Goal: Information Seeking & Learning: Learn about a topic

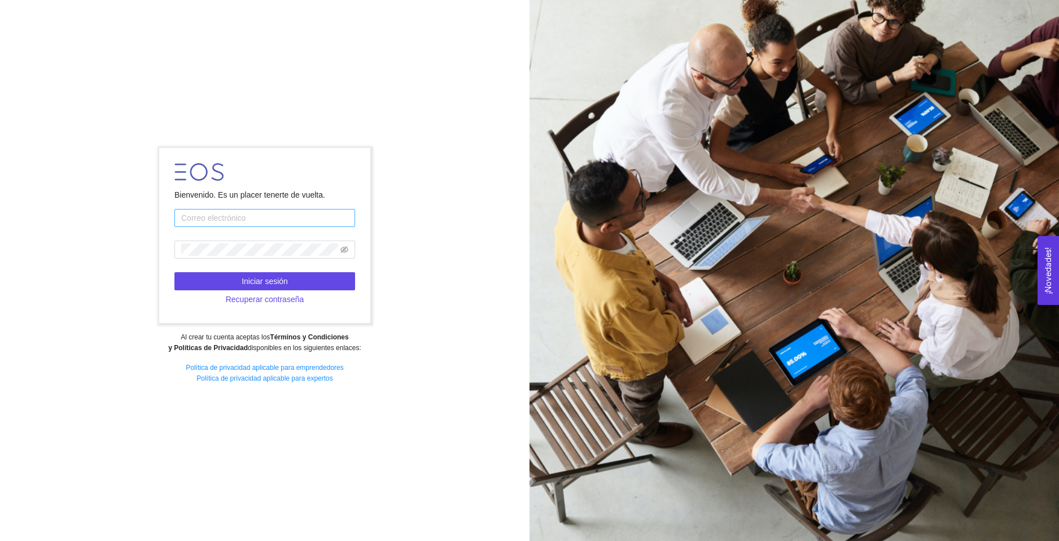
click at [227, 219] on input "text" at bounding box center [264, 218] width 181 height 18
type input "rdgzhector03@gmail.com"
click at [344, 251] on icon "eye-invisible" at bounding box center [344, 249] width 8 height 8
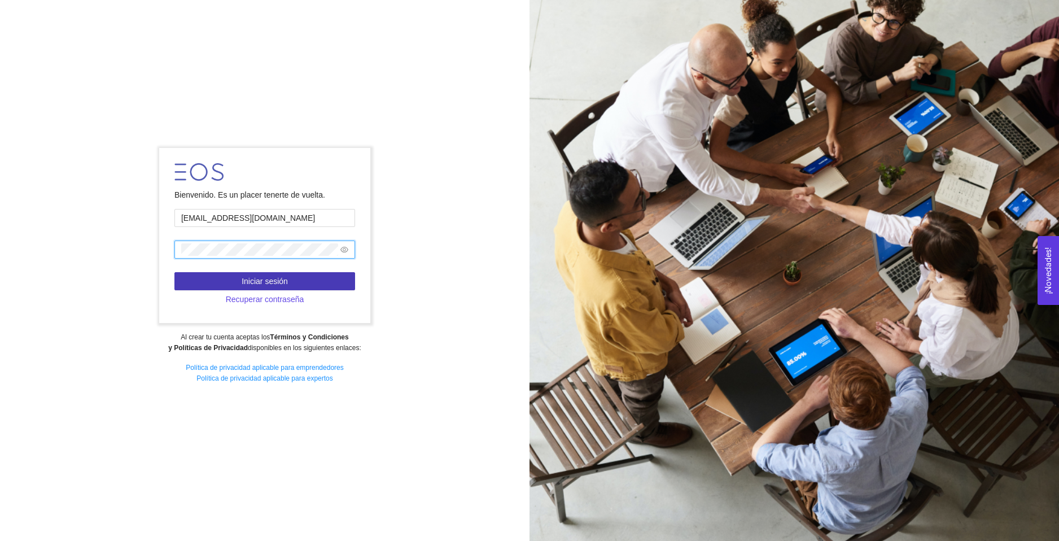
click at [270, 275] on span "Iniciar sesión" at bounding box center [265, 281] width 46 height 12
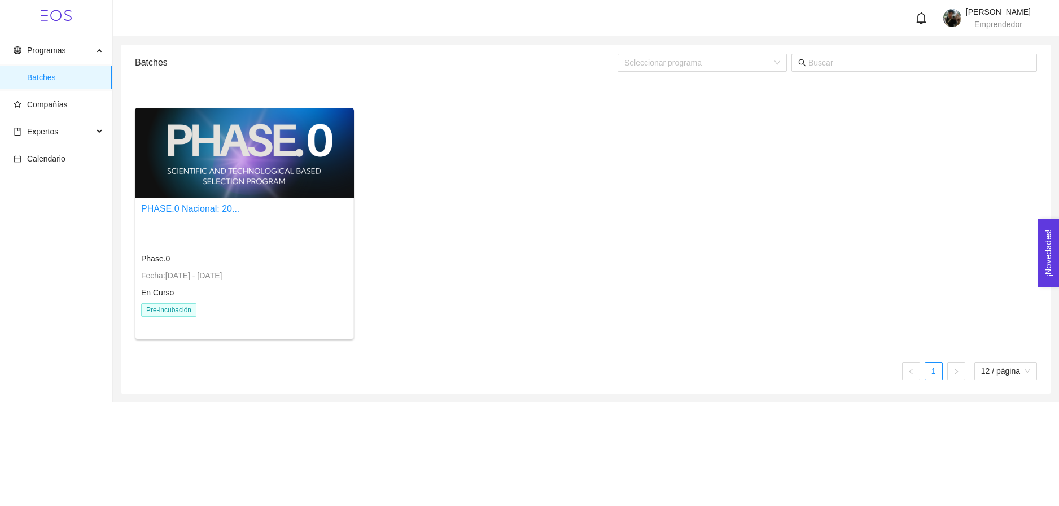
click at [200, 239] on div at bounding box center [181, 234] width 81 height 28
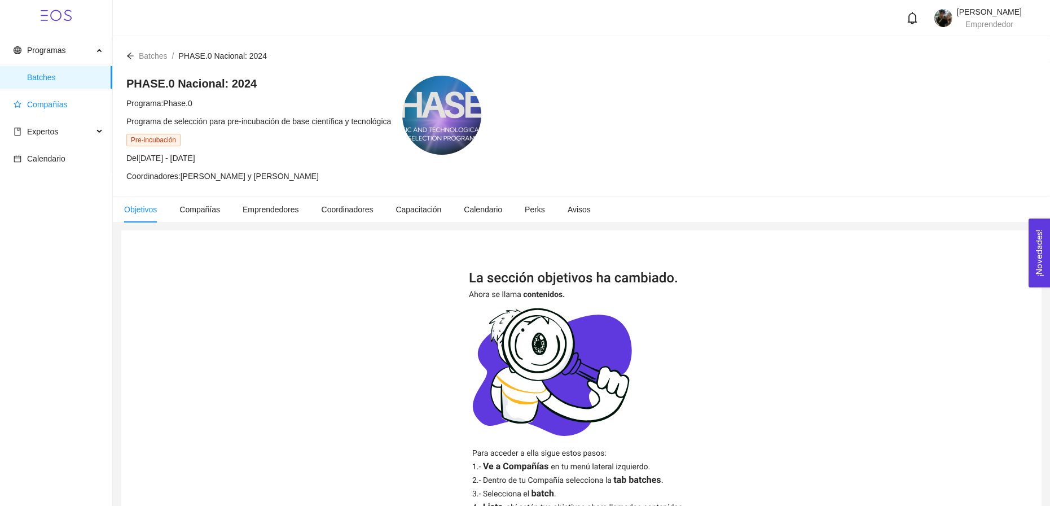
click at [50, 107] on span "Compañías" at bounding box center [47, 104] width 41 height 9
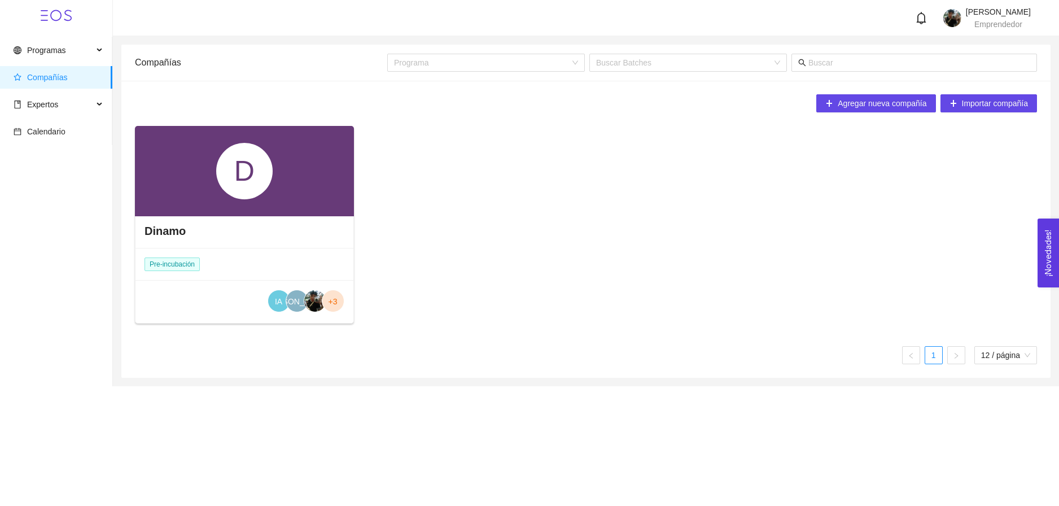
click at [218, 179] on div "D" at bounding box center [244, 171] width 56 height 56
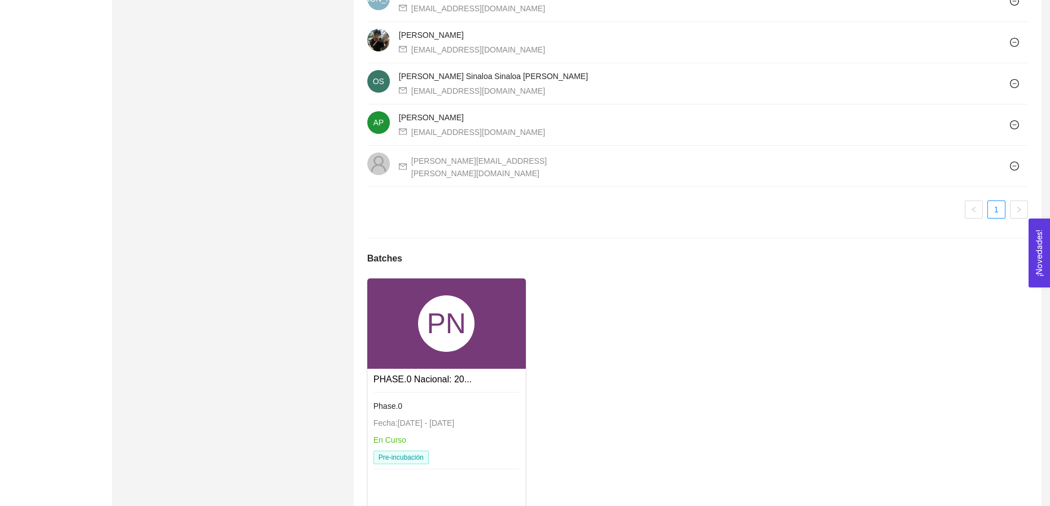
scroll to position [841, 0]
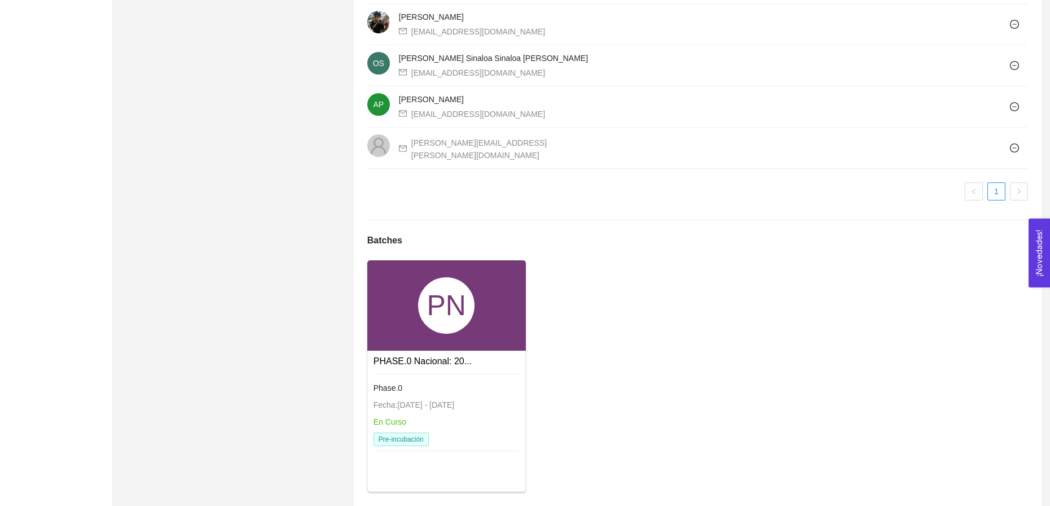
click at [458, 308] on div "PN" at bounding box center [446, 305] width 56 height 56
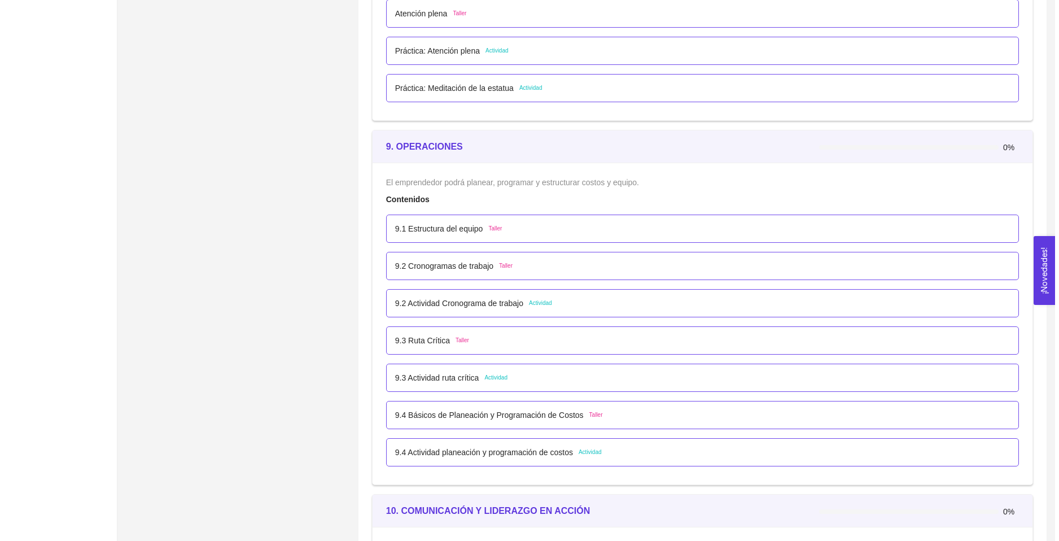
scroll to position [3668, 0]
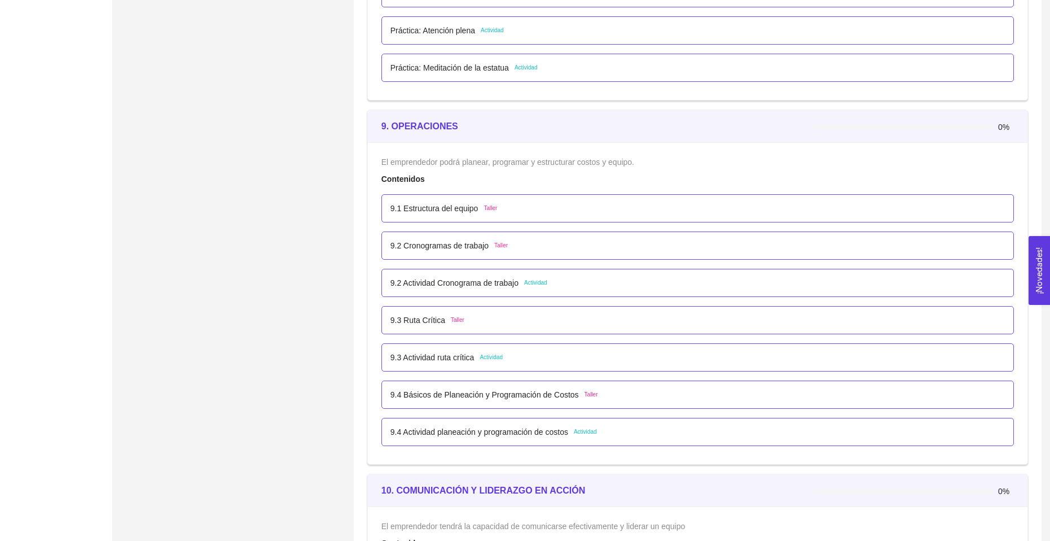
click at [491, 251] on div "9.2 Cronogramas de trabajo Taller" at bounding box center [449, 245] width 117 height 12
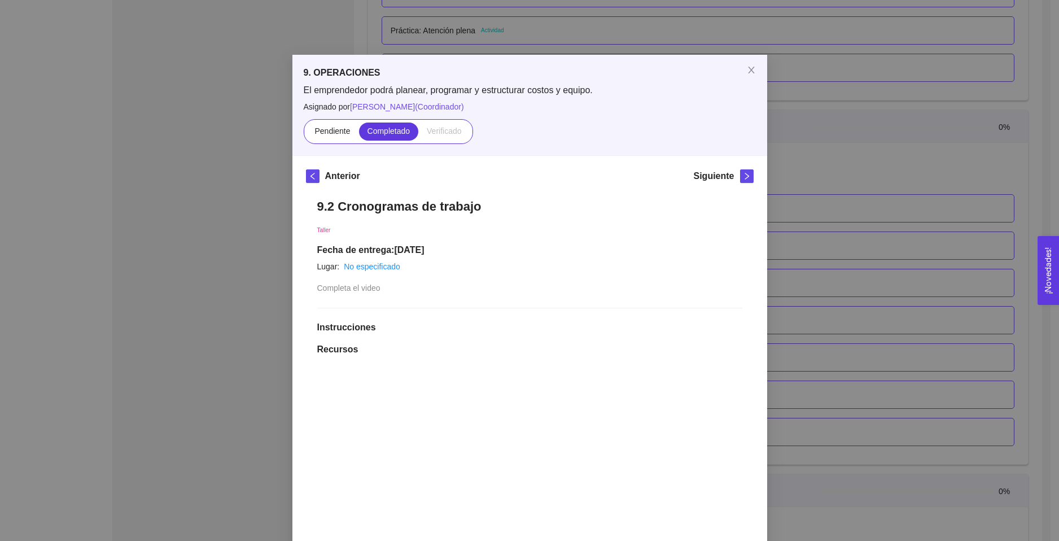
scroll to position [0, 0]
click at [822, 185] on div "9. OPERACIONES El emprendedor podrá planear, programar y estructurar costos y e…" at bounding box center [529, 270] width 1059 height 541
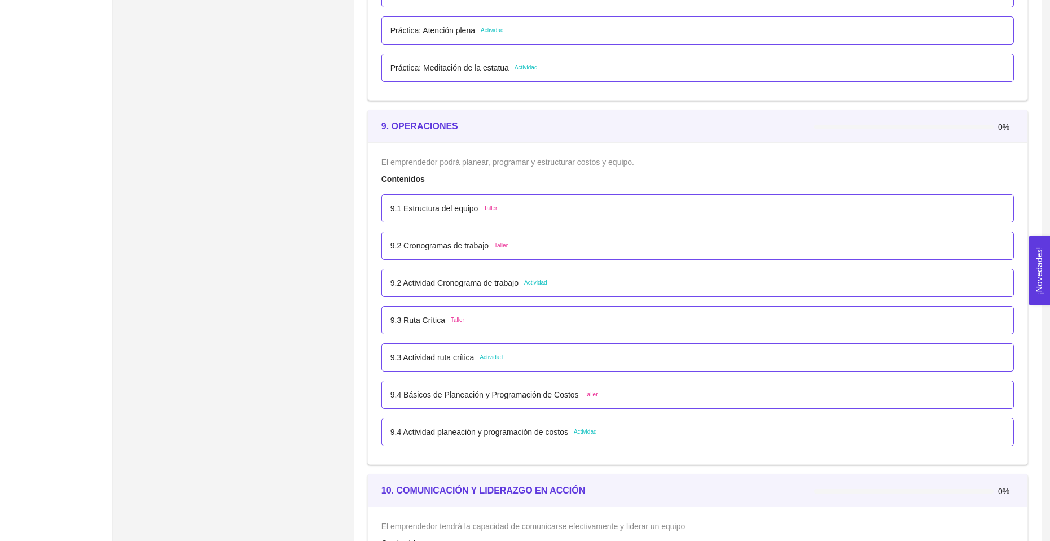
click at [470, 315] on div "9.3 Ruta Crítica Taller" at bounding box center [698, 320] width 615 height 12
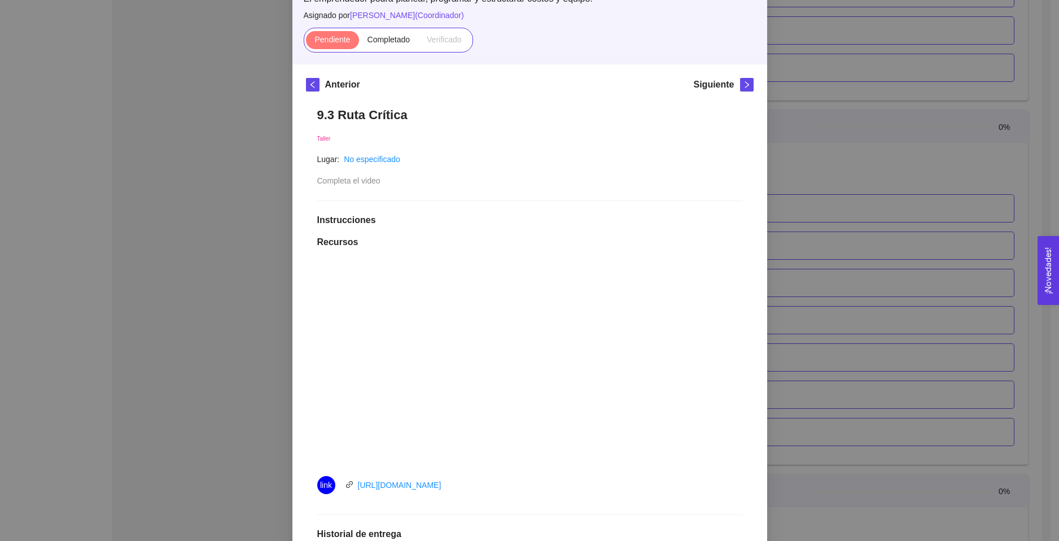
scroll to position [113, 0]
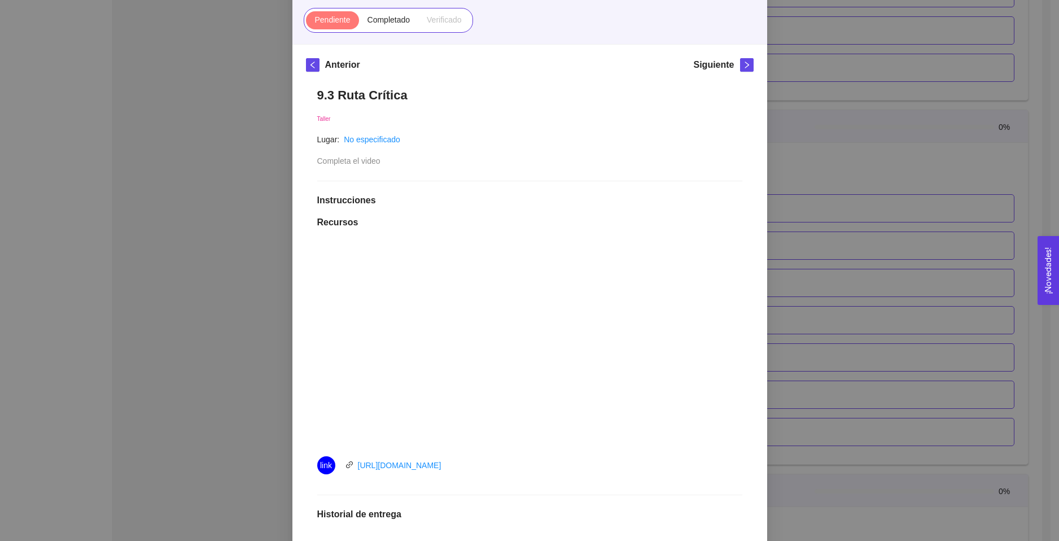
click at [571, 223] on h1 "Recursos" at bounding box center [529, 222] width 425 height 11
click at [395, 466] on link "https://youtu.be/ePs56a-dWrc" at bounding box center [400, 465] width 84 height 9
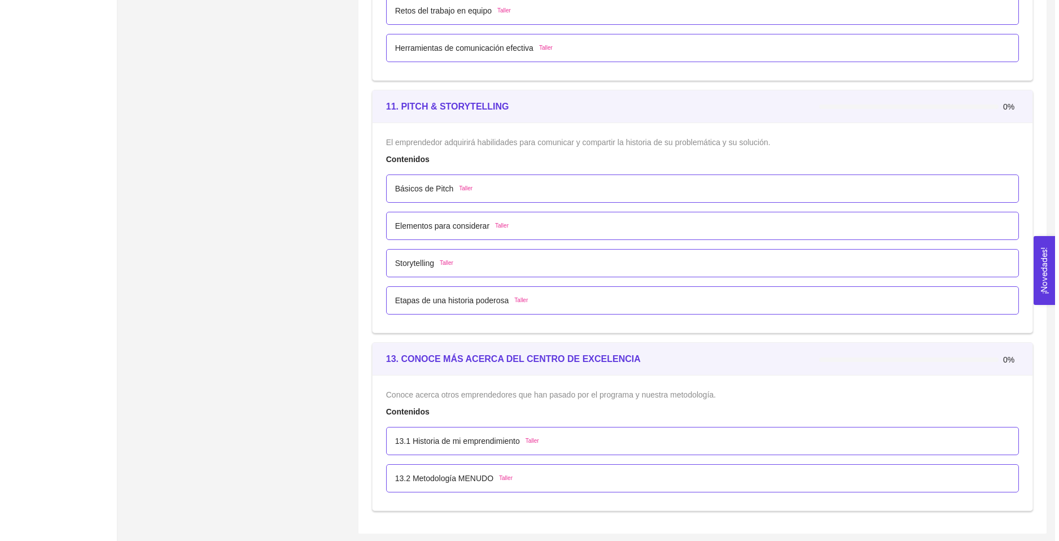
scroll to position [4633, 0]
click at [493, 438] on p "13.1 Historia de mi emprendimiento" at bounding box center [453, 439] width 125 height 12
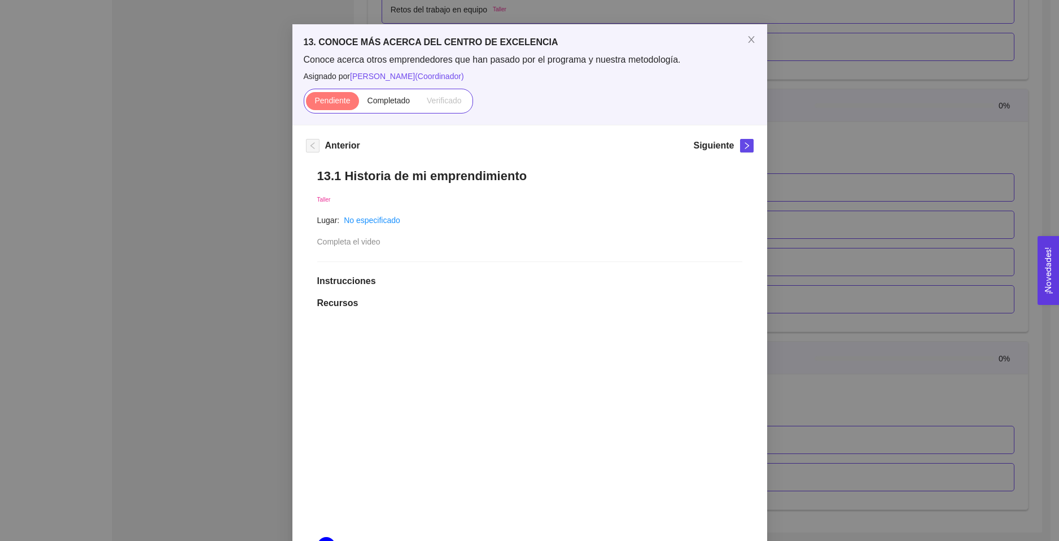
scroll to position [0, 0]
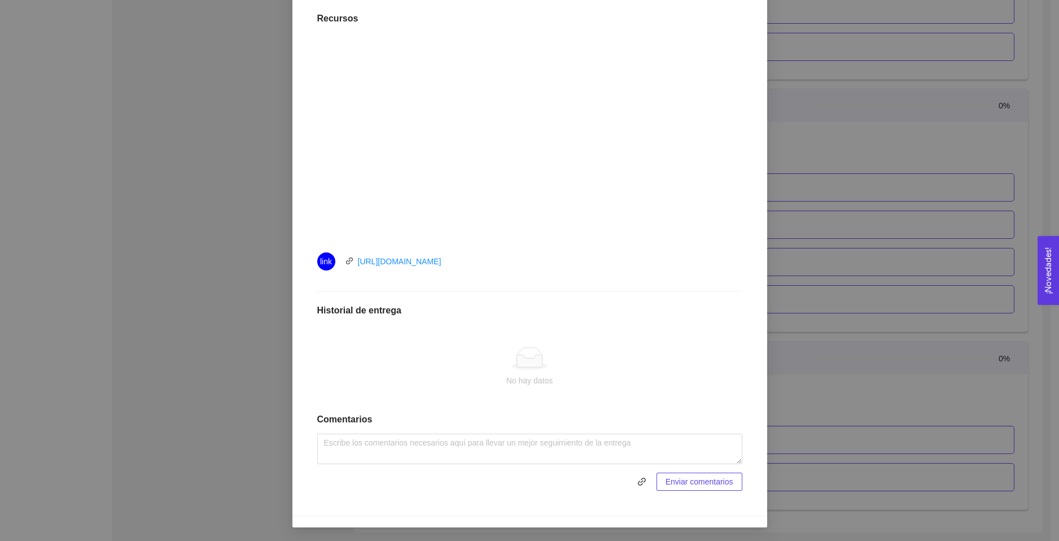
click at [194, 324] on div "13. CONOCE MÁS ACERCA DEL CENTRO DE EXCELENCIA Conoce acerca otros emprendedore…" at bounding box center [529, 270] width 1059 height 541
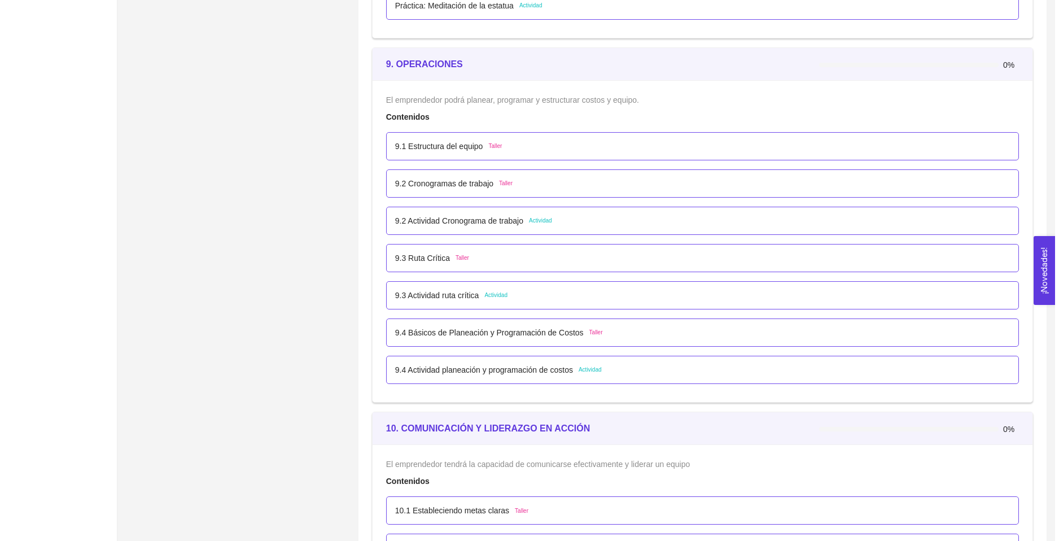
scroll to position [3730, 0]
click at [435, 262] on p "9.3 Ruta Crítica" at bounding box center [418, 258] width 55 height 12
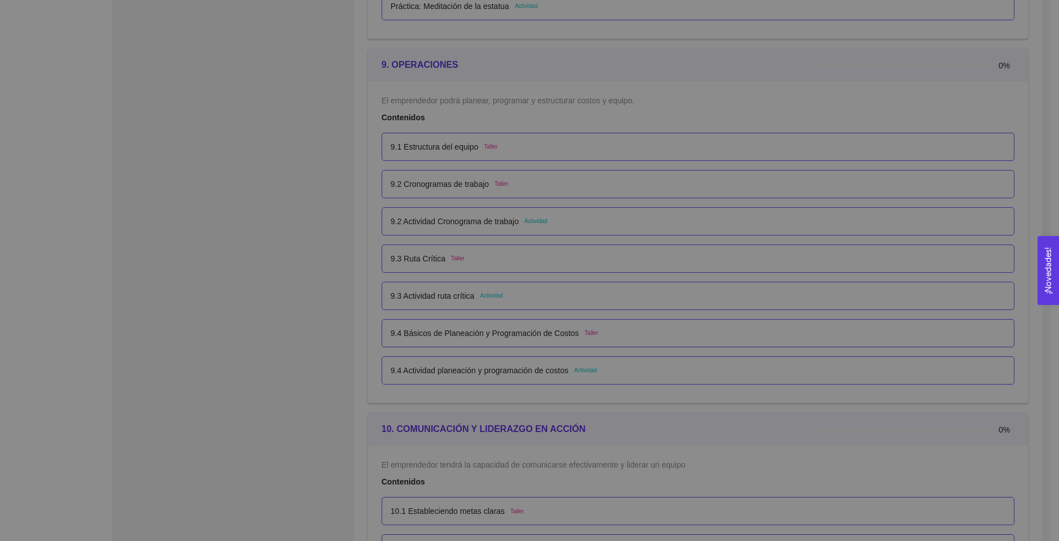
scroll to position [0, 0]
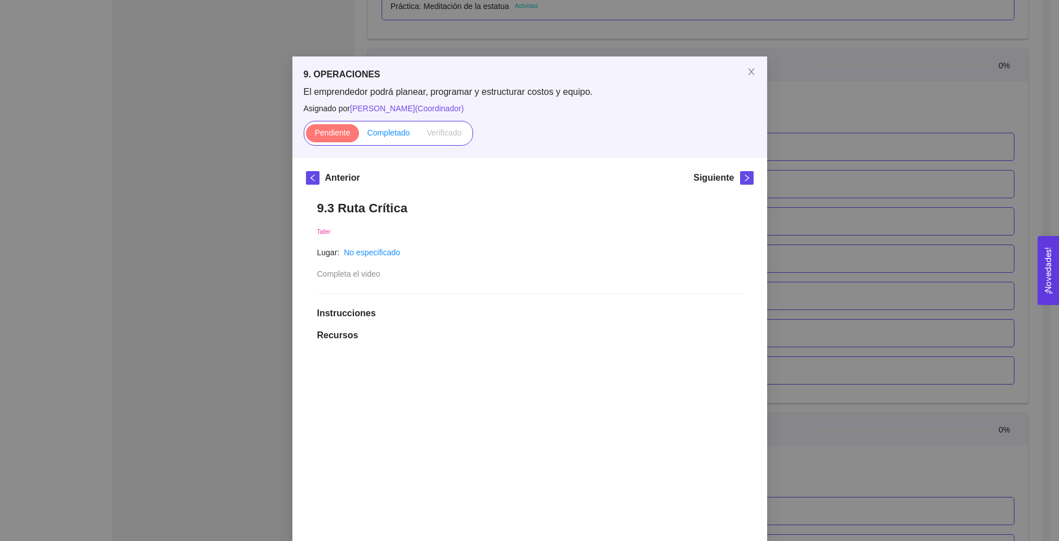
click at [377, 140] on label "Completado" at bounding box center [389, 133] width 60 height 18
click at [359, 135] on input "Completado" at bounding box center [359, 135] width 0 height 0
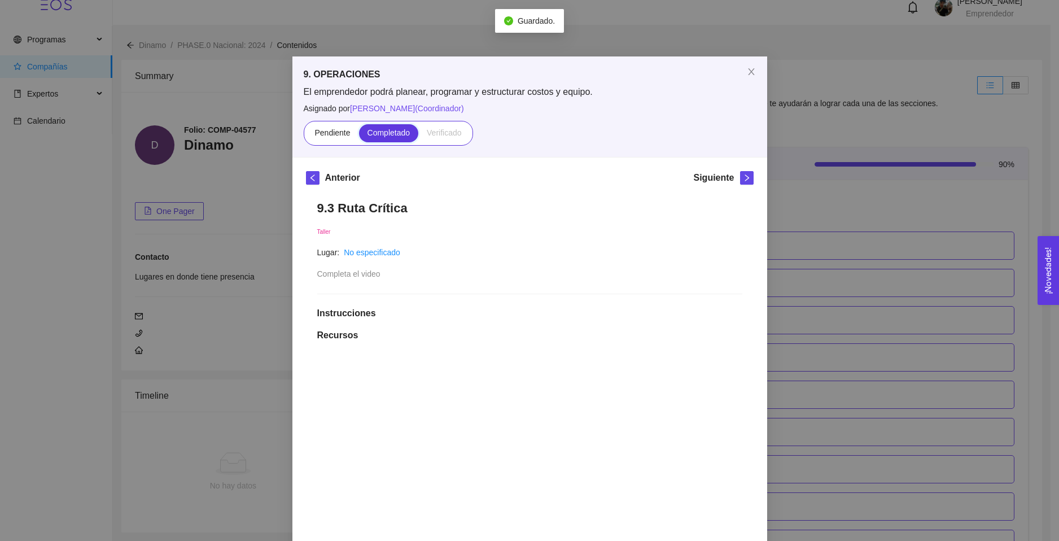
scroll to position [3730, 0]
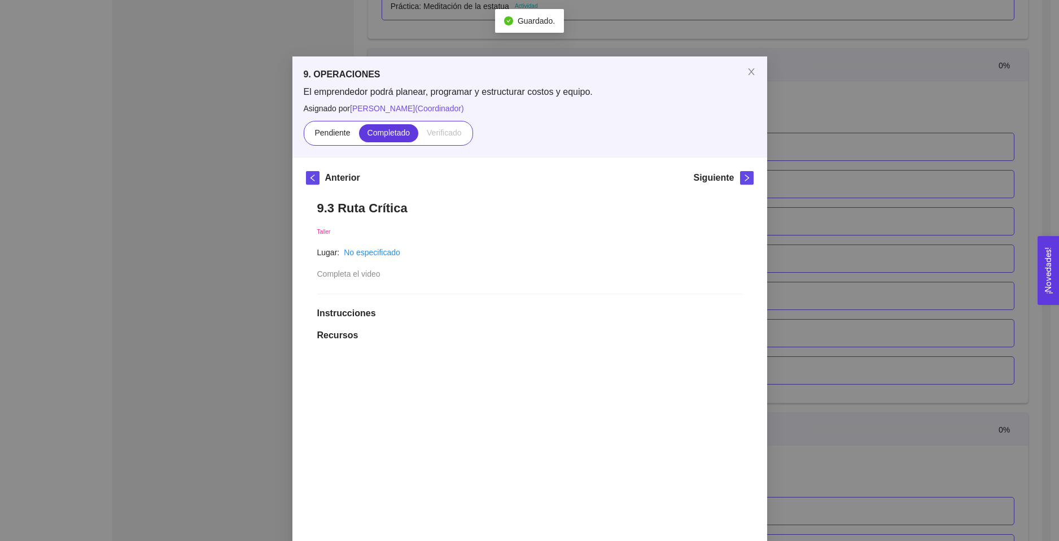
click at [816, 206] on div "9. OPERACIONES El emprendedor podrá planear, programar y estructurar costos y e…" at bounding box center [529, 270] width 1059 height 541
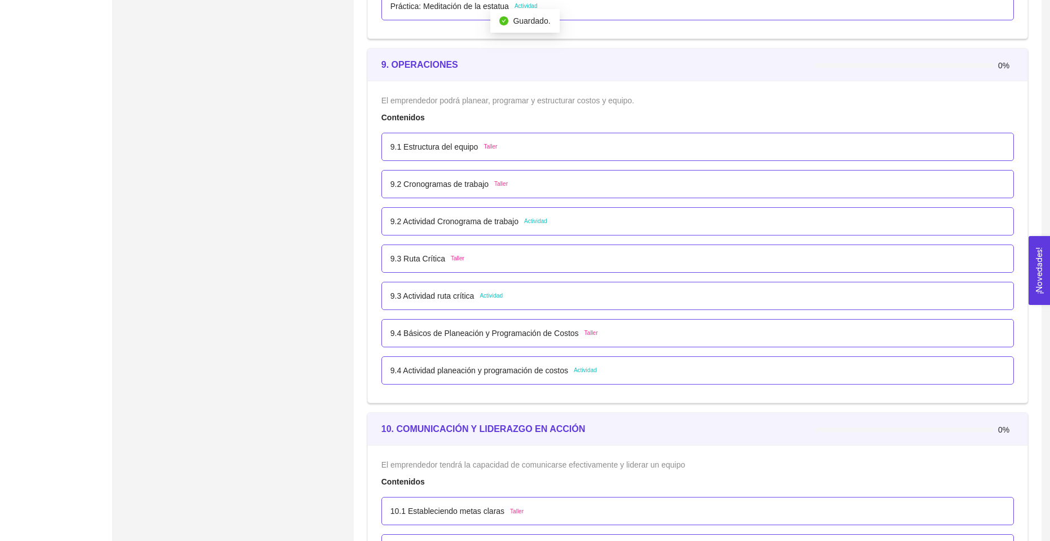
click at [487, 335] on p "9.4 Básicos de Planeación y Programación de Costos" at bounding box center [485, 333] width 188 height 12
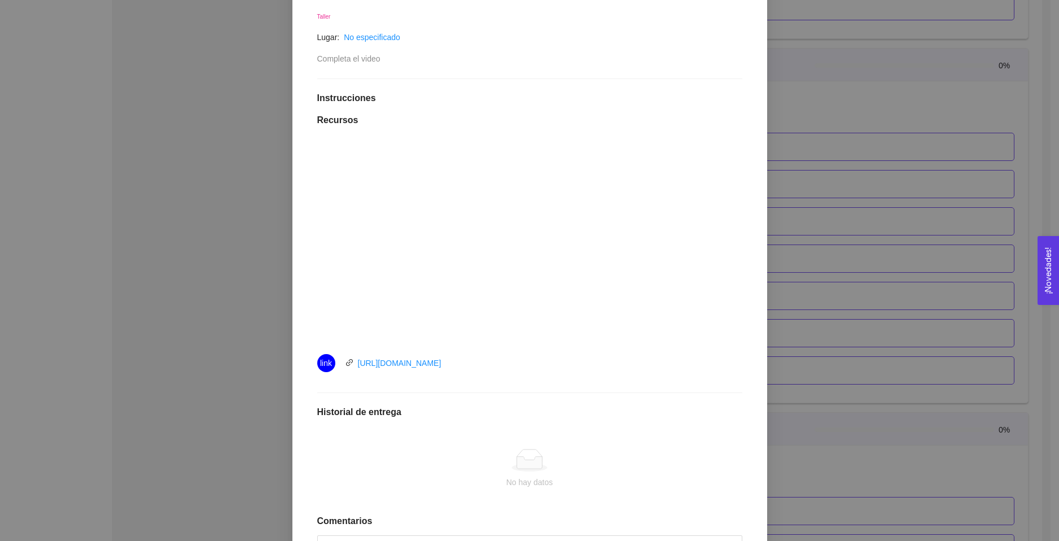
scroll to position [204, 0]
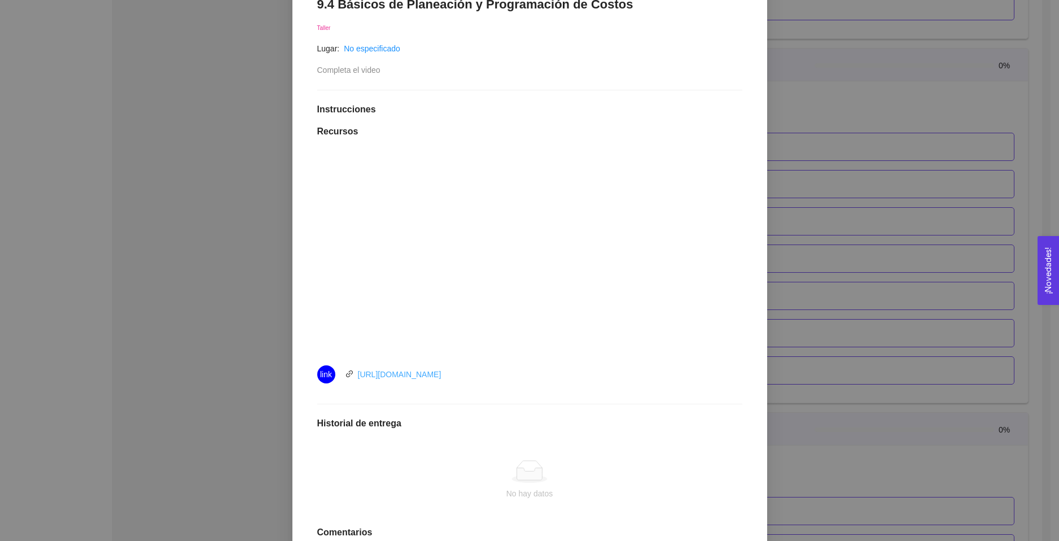
click at [395, 372] on link "[URL][DOMAIN_NAME]" at bounding box center [400, 374] width 84 height 9
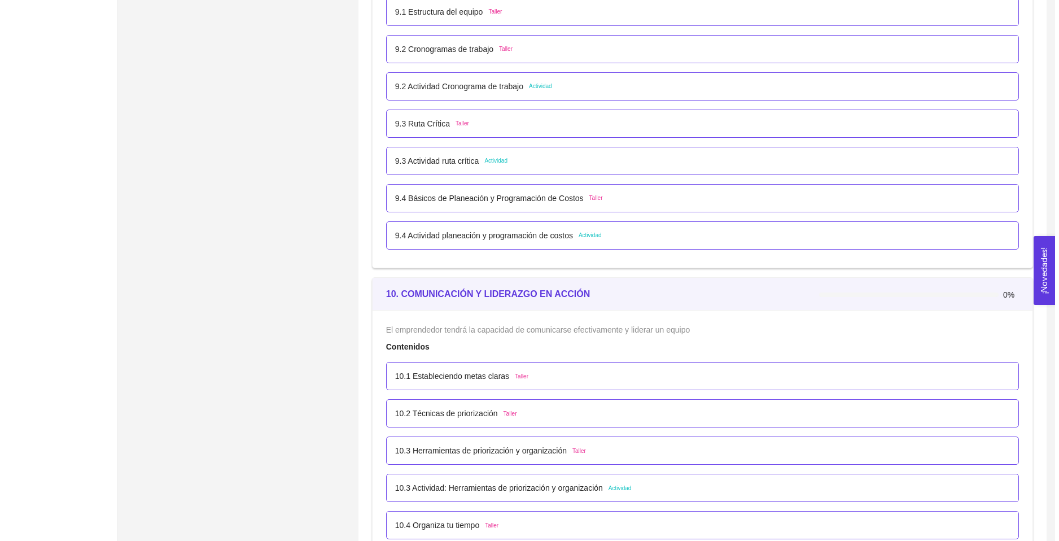
scroll to position [3838, 0]
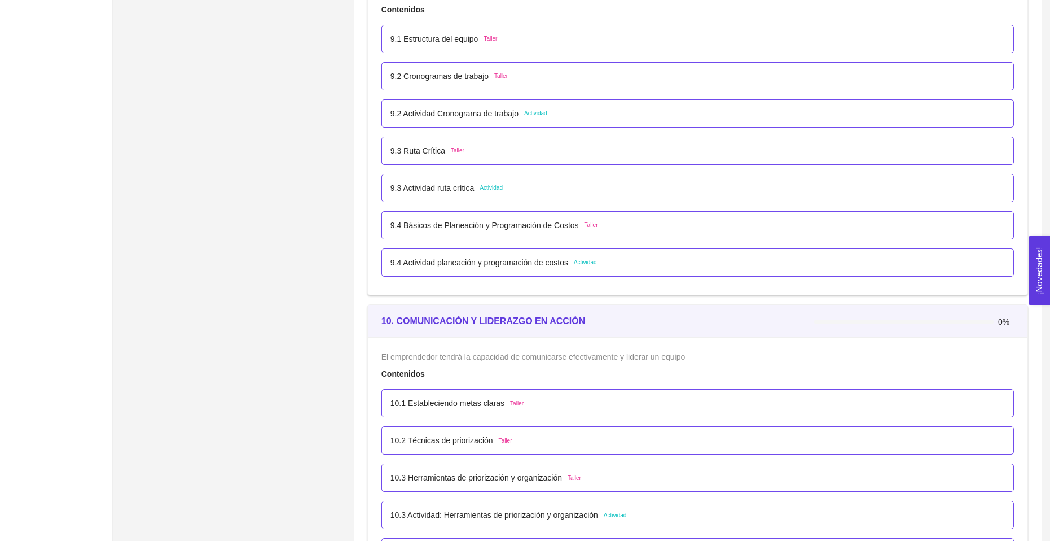
click at [473, 222] on p "9.4 Básicos de Planeación y Programación de Costos" at bounding box center [485, 225] width 188 height 12
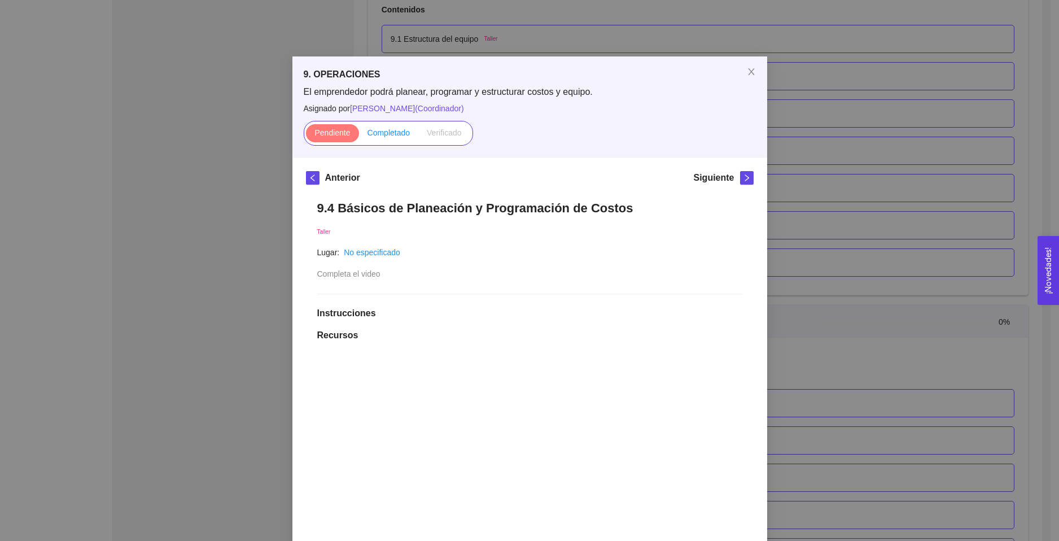
click at [378, 124] on label "Completado" at bounding box center [389, 133] width 60 height 18
click at [359, 135] on input "Completado" at bounding box center [359, 135] width 0 height 0
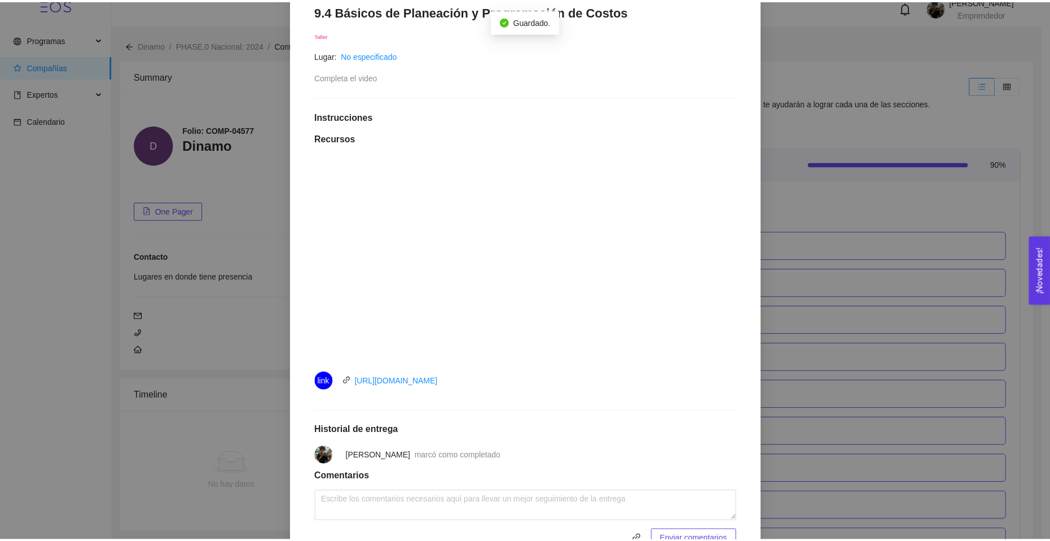
scroll to position [0, 0]
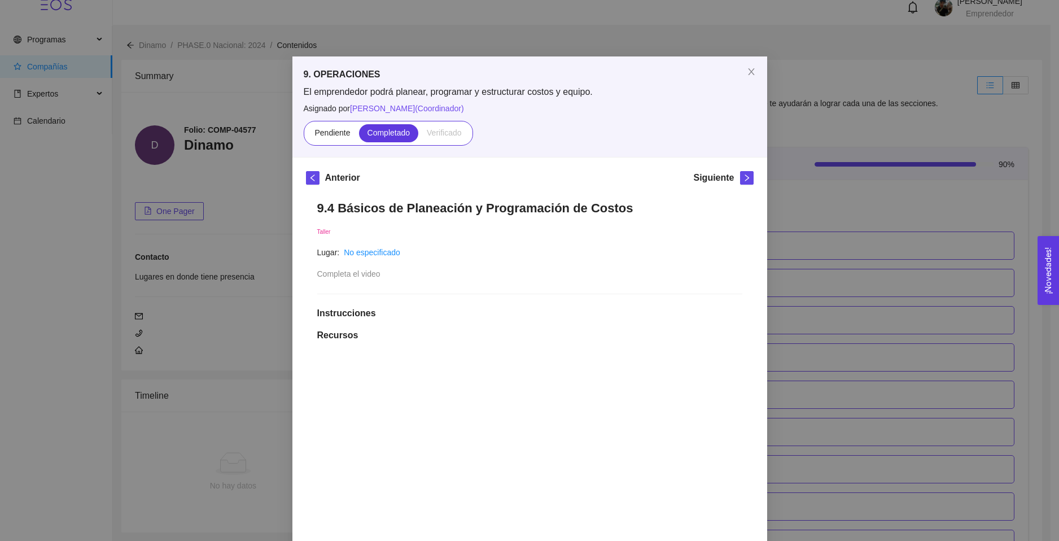
click at [764, 266] on div "9. OPERACIONES El emprendedor podrá planear, programar y estructurar costos y e…" at bounding box center [529, 270] width 1059 height 541
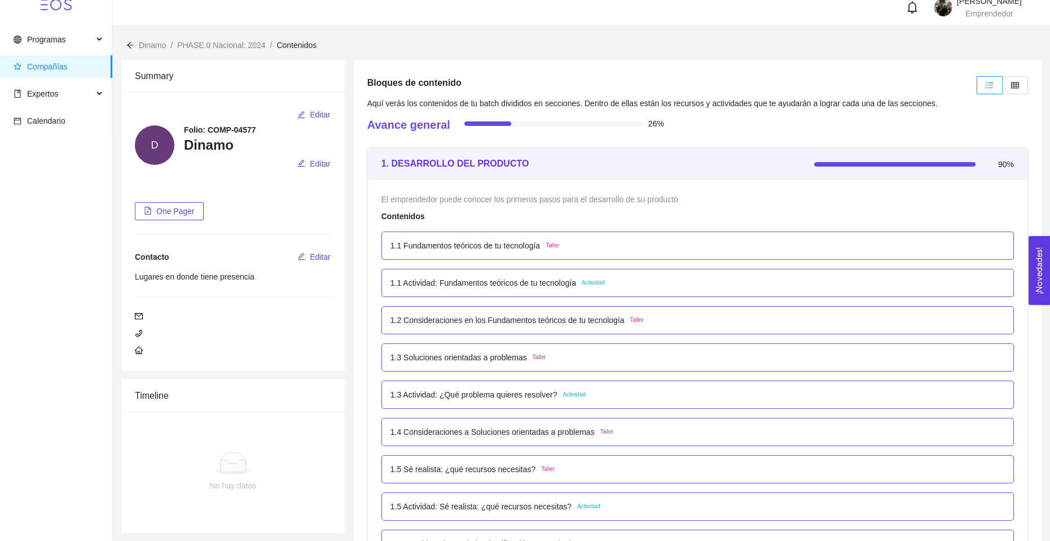
click at [1048, 266] on button "¡Novedades! 0" at bounding box center [1039, 270] width 21 height 69
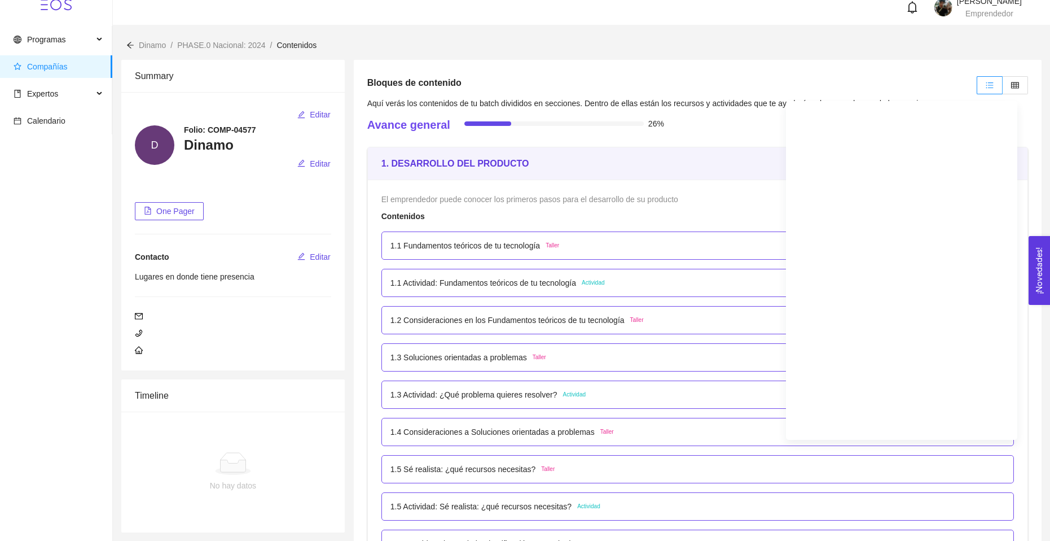
click at [1041, 269] on button "¡Novedades! 0" at bounding box center [1039, 270] width 21 height 69
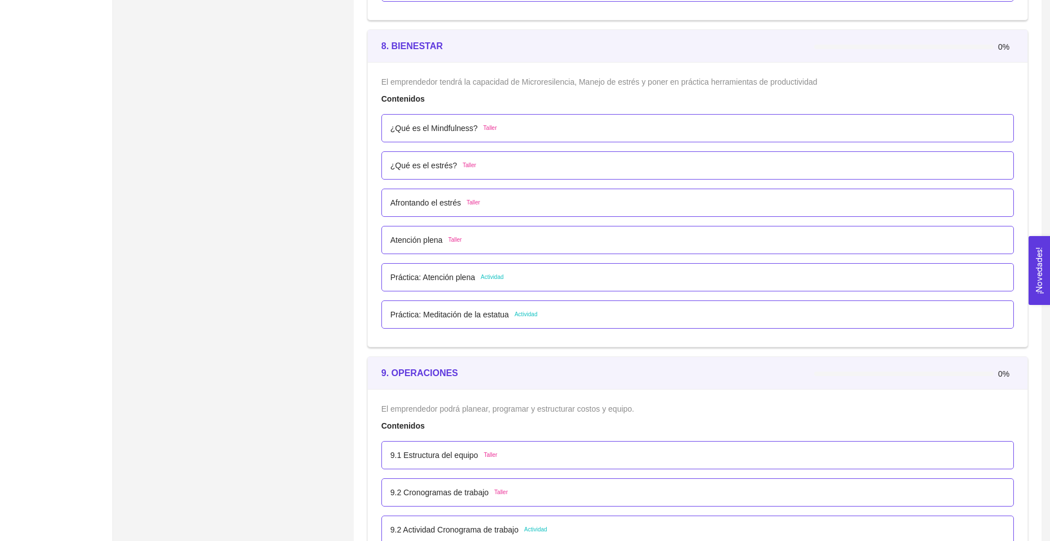
scroll to position [3623, 0]
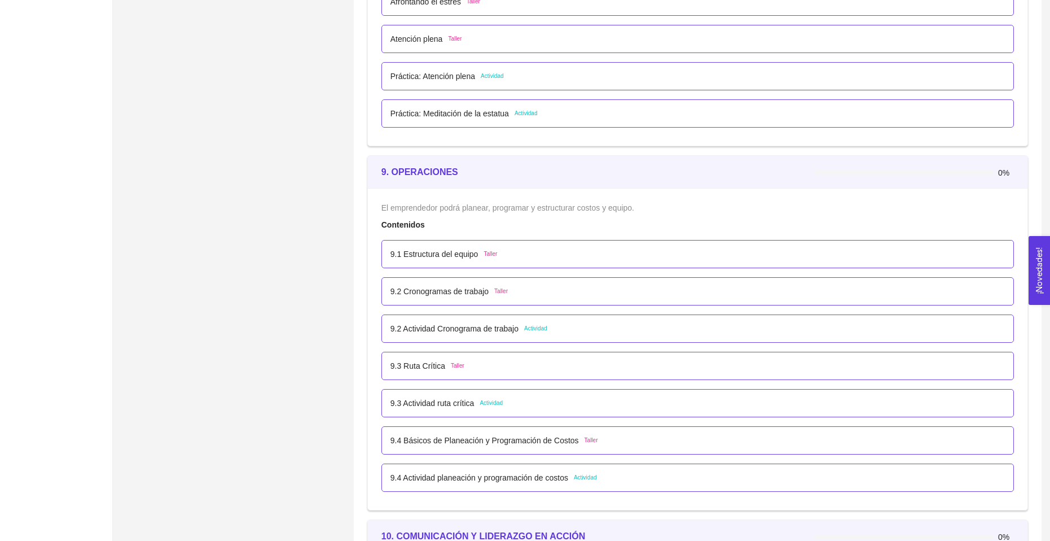
click at [459, 332] on p "9.2 Actividad Cronograma de trabajo" at bounding box center [455, 328] width 128 height 12
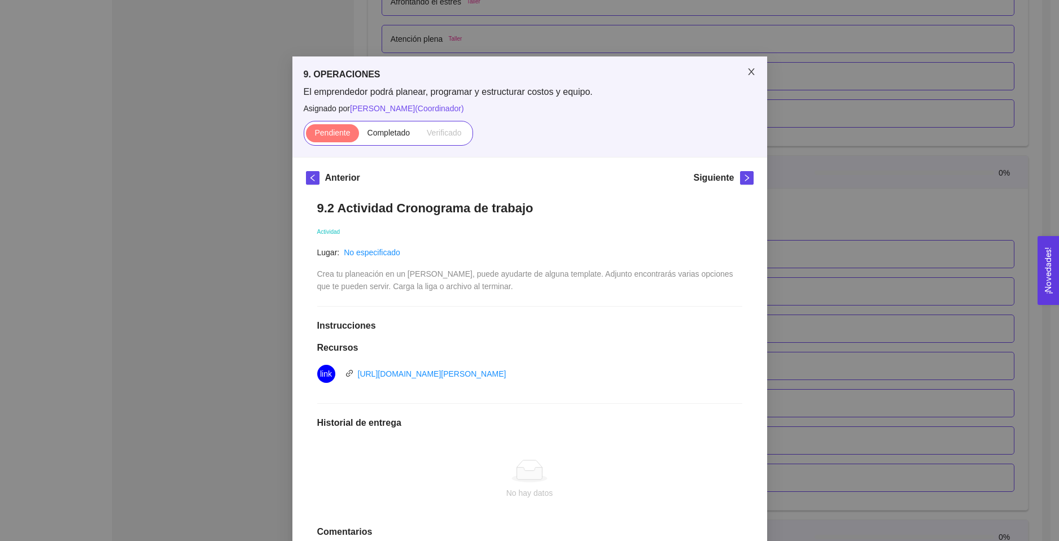
click at [751, 76] on icon "close" at bounding box center [751, 71] width 9 height 9
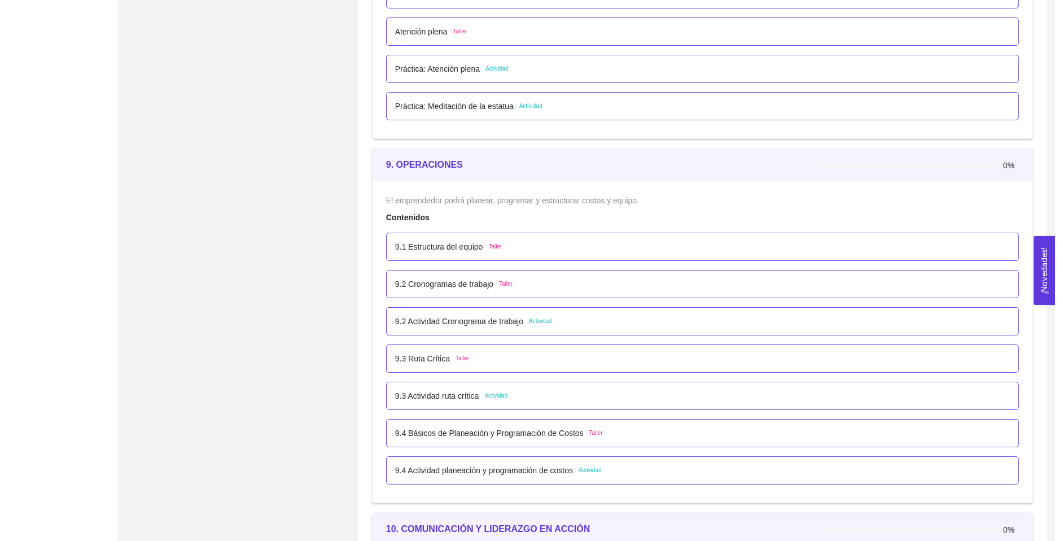
scroll to position [3679, 0]
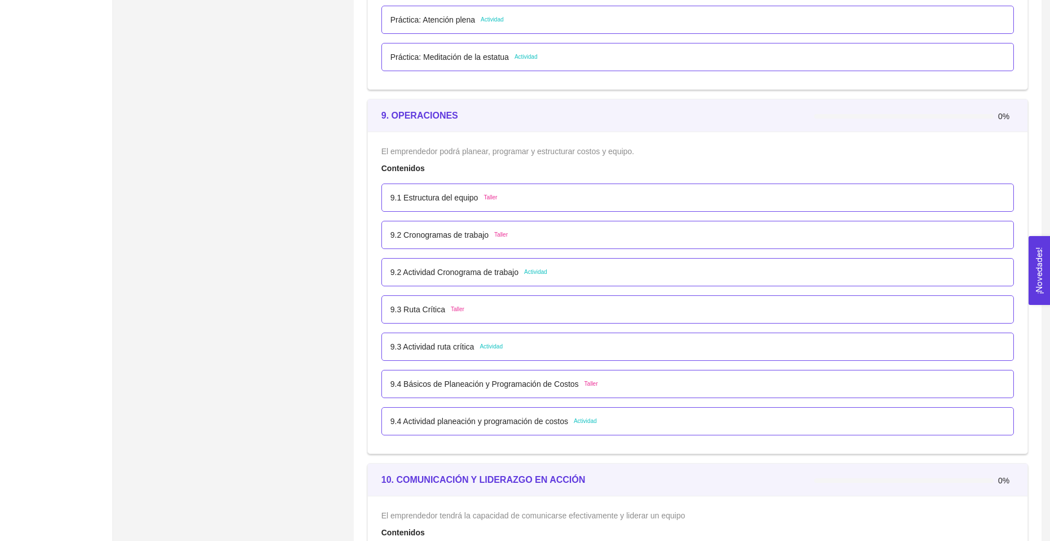
click at [444, 348] on p "9.3 Actividad ruta crítica" at bounding box center [433, 346] width 84 height 12
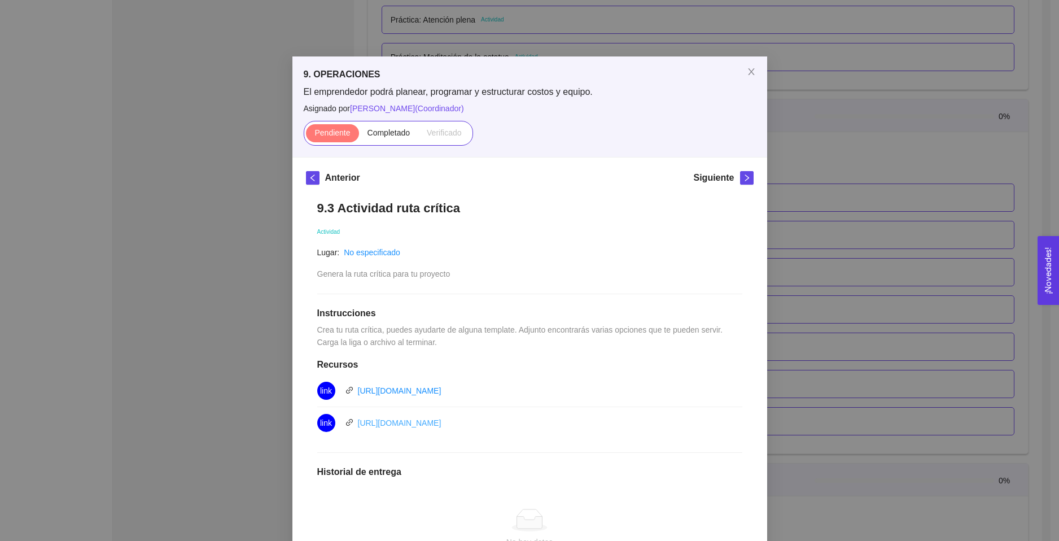
click at [441, 426] on link "https://miro.com/es/plantillas/metodo-ruta-critica/" at bounding box center [400, 422] width 84 height 9
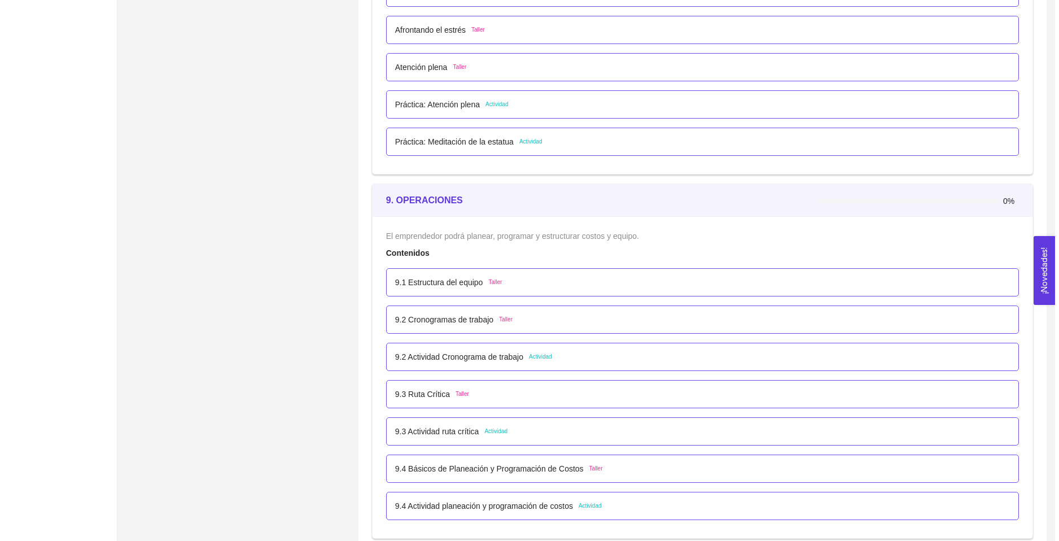
scroll to position [3612, 0]
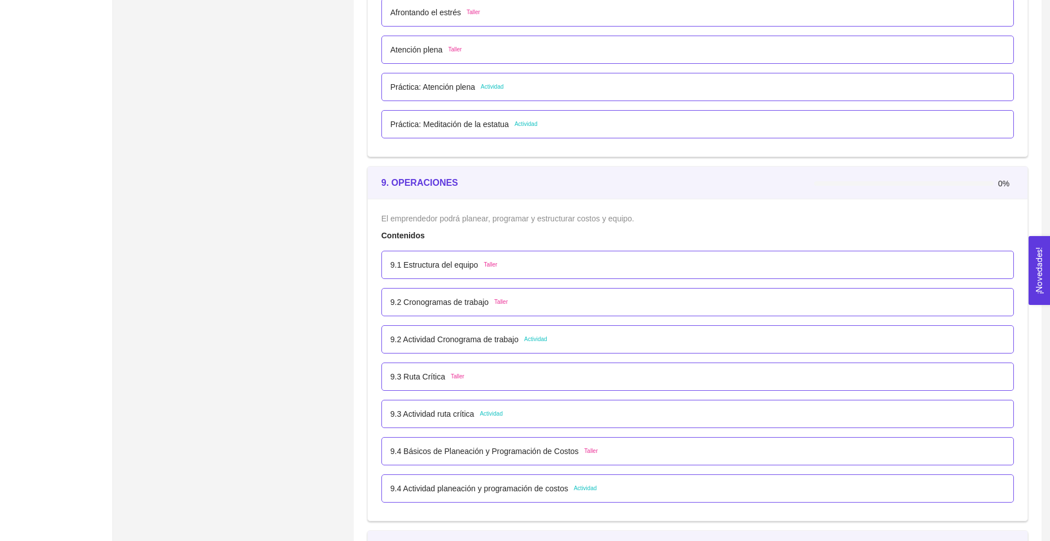
click at [463, 339] on p "9.2 Actividad Cronograma de trabajo" at bounding box center [455, 339] width 128 height 12
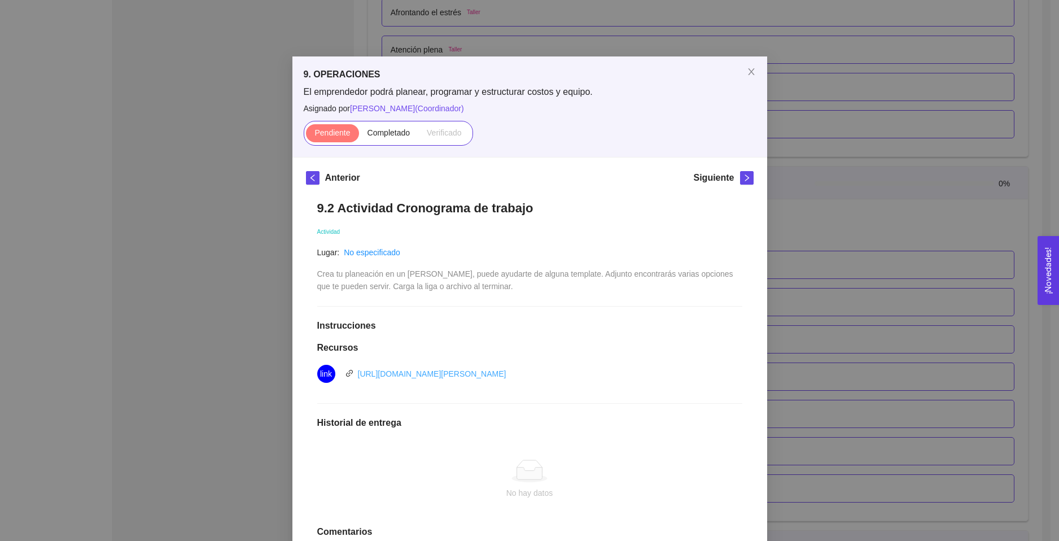
click at [393, 369] on link "https://create.microsoft.com/en-us/templates/gantt-charts" at bounding box center [432, 373] width 148 height 9
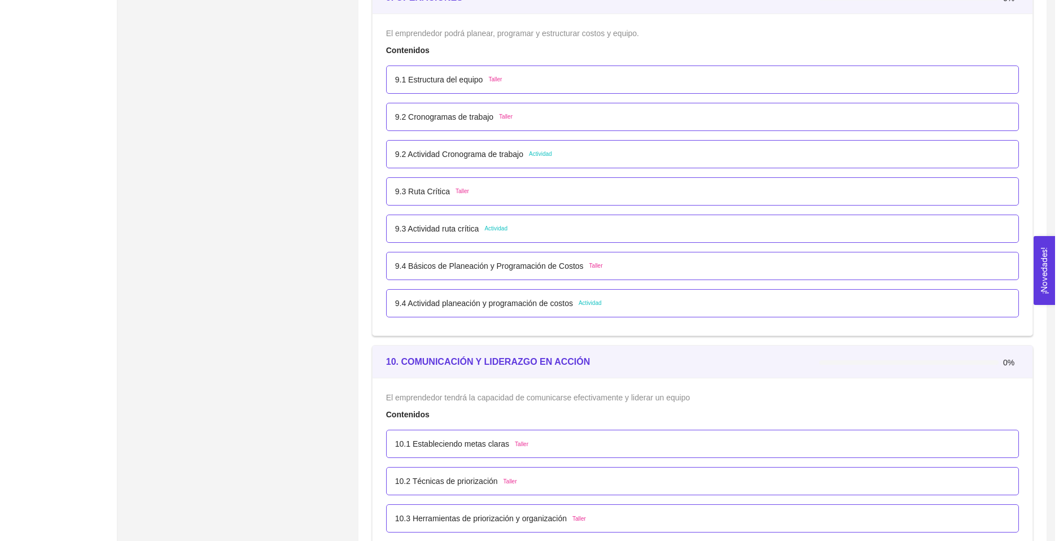
scroll to position [3817, 0]
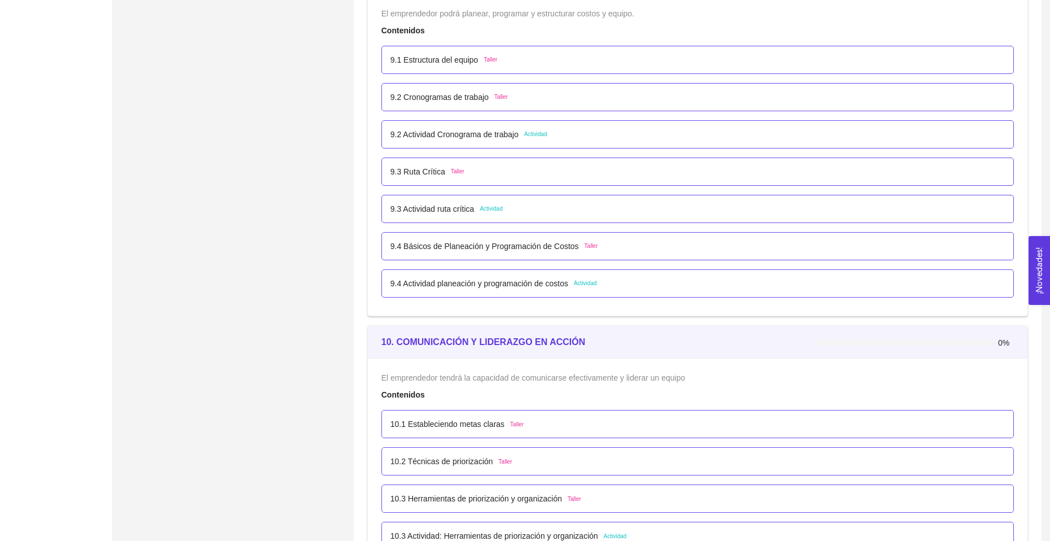
click at [479, 248] on p "9.4 Básicos de Planeación y Programación de Costos" at bounding box center [485, 246] width 188 height 12
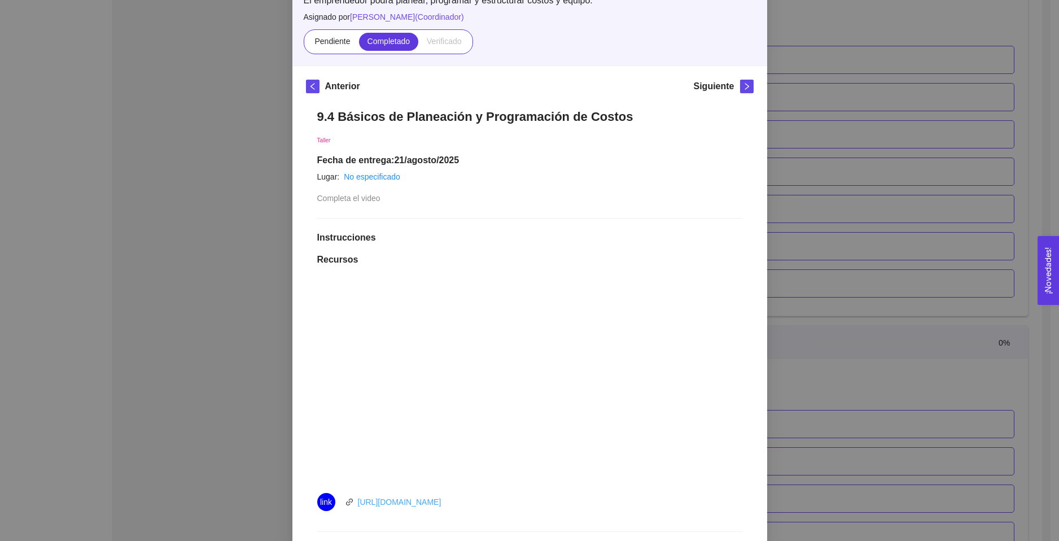
scroll to position [45, 0]
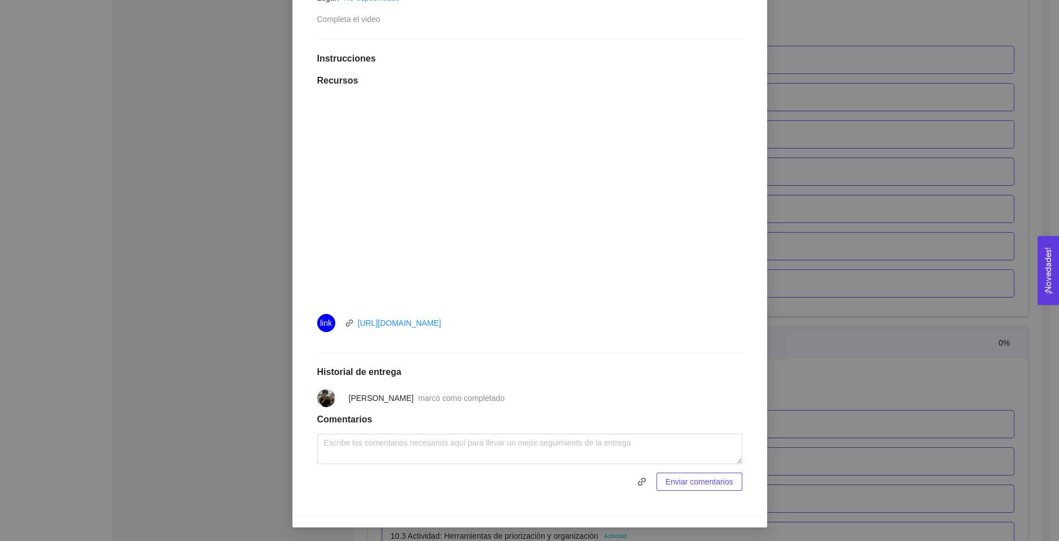
click at [253, 269] on div "9. OPERACIONES El emprendedor podrá planear, programar y estructurar costos y e…" at bounding box center [529, 270] width 1059 height 541
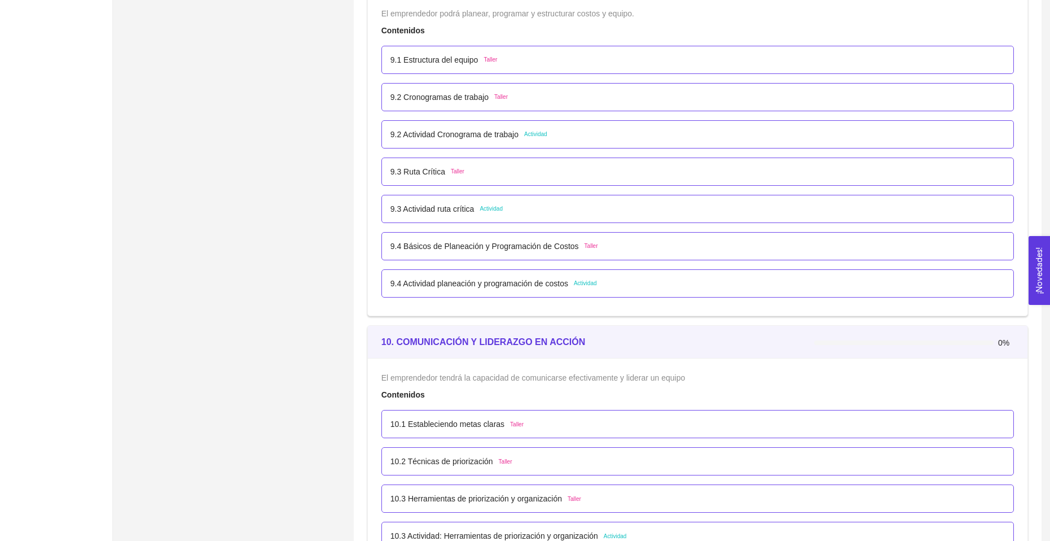
click at [448, 283] on p "9.4 Actividad planeación y programación de costos" at bounding box center [480, 283] width 178 height 12
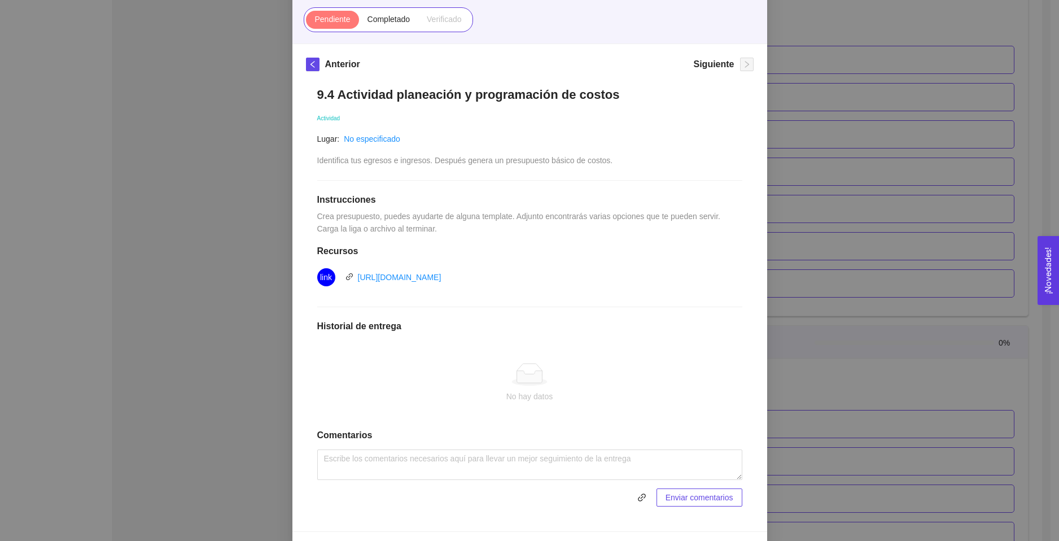
scroll to position [129, 0]
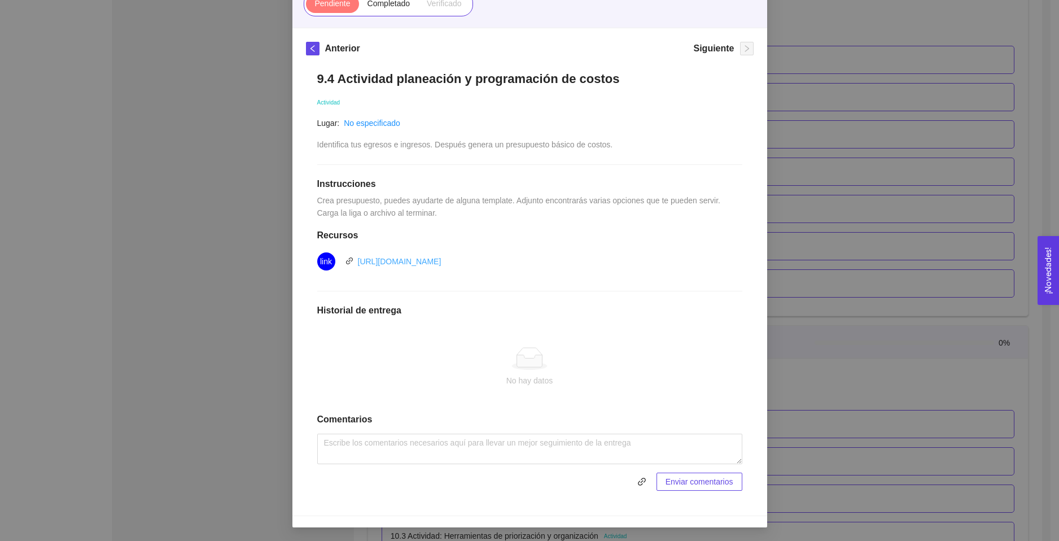
click at [401, 263] on link "[URL][DOMAIN_NAME]" at bounding box center [400, 261] width 84 height 9
